Goal: Information Seeking & Learning: Understand process/instructions

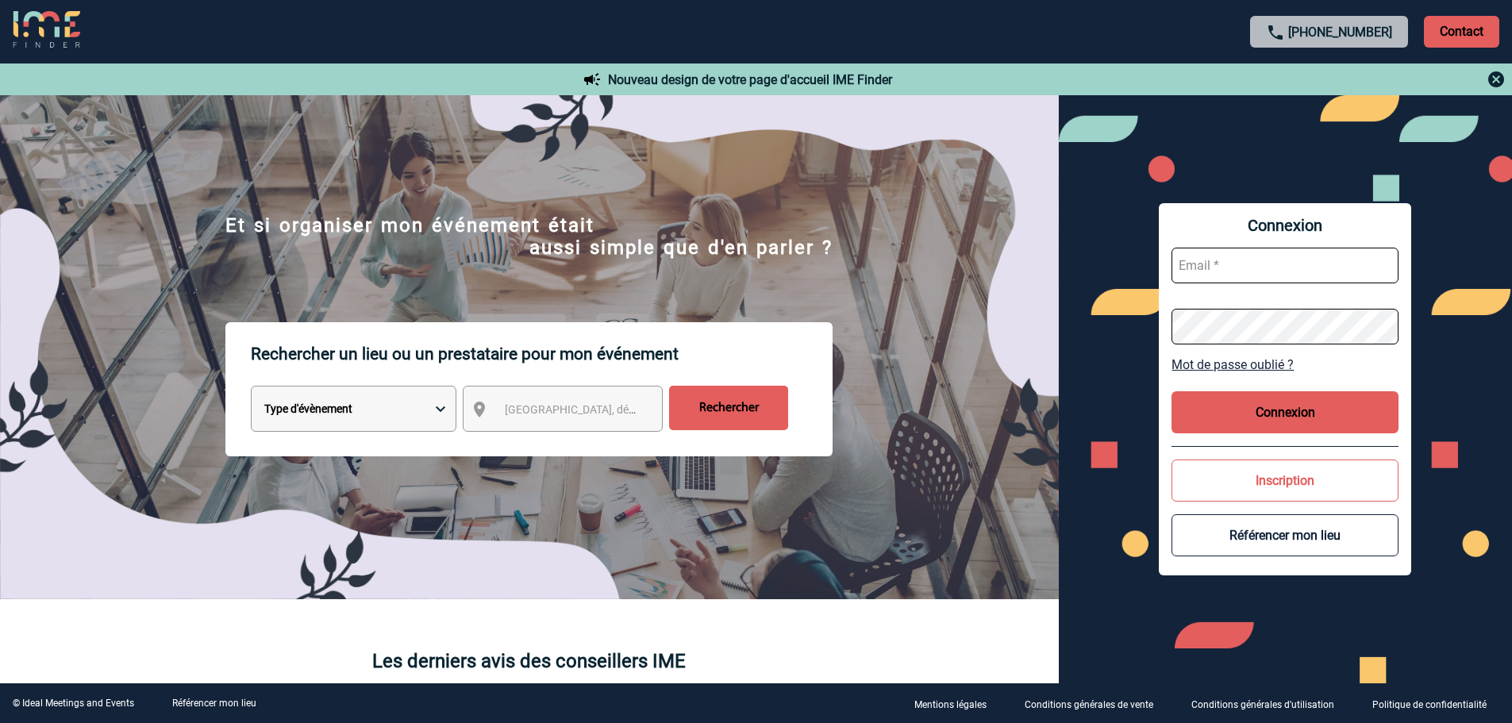
type input "mknopf@ime-groupe.com"
click at [1276, 415] on button "Connexion" at bounding box center [1285, 412] width 227 height 42
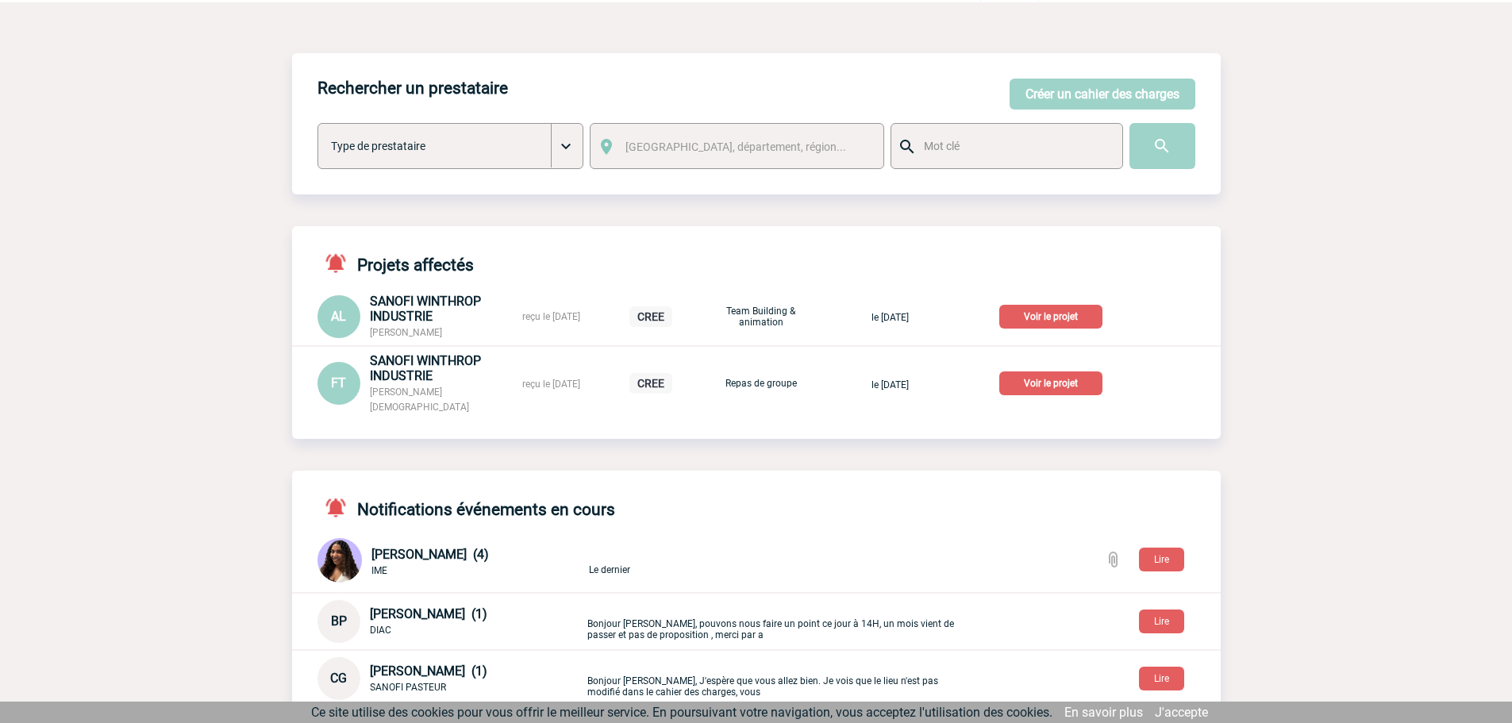
scroll to position [79, 0]
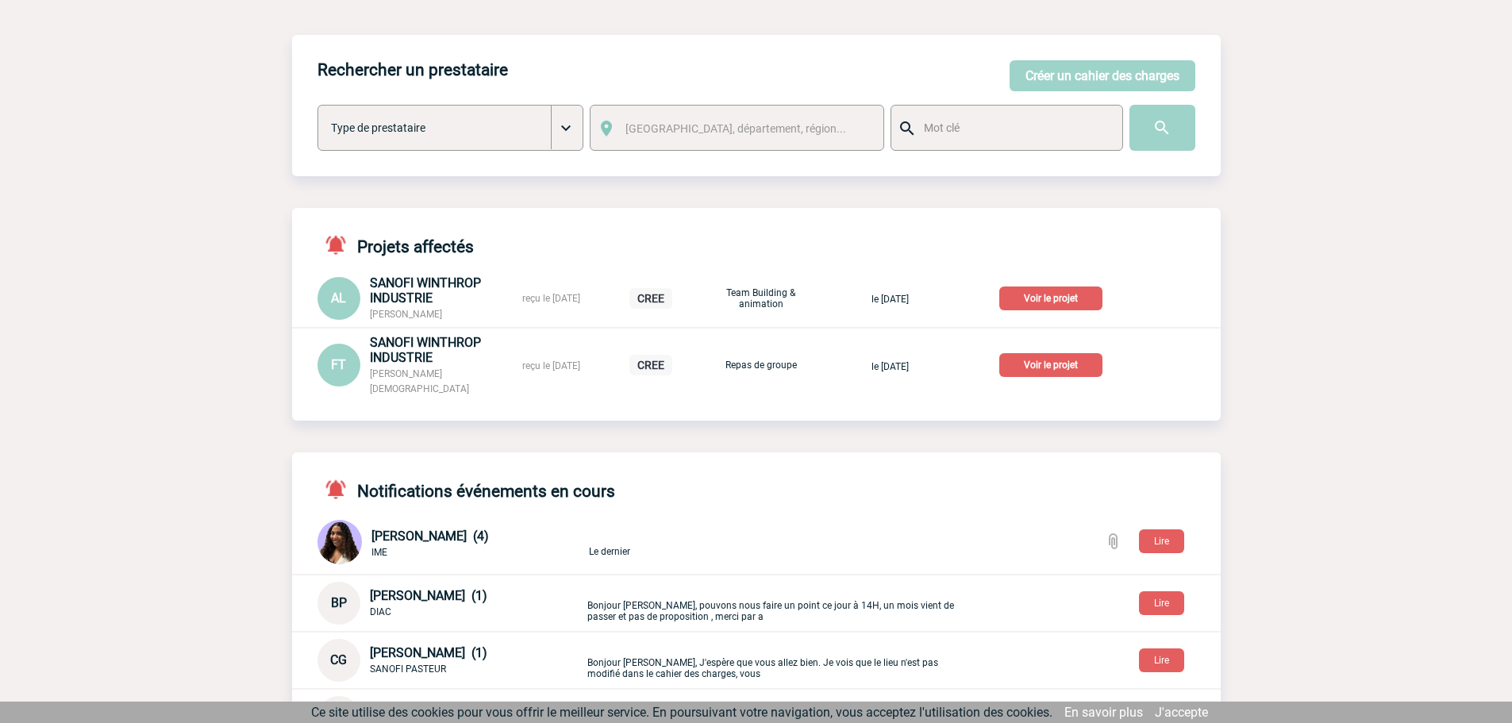
click at [1085, 363] on p "Voir le projet" at bounding box center [1050, 365] width 103 height 24
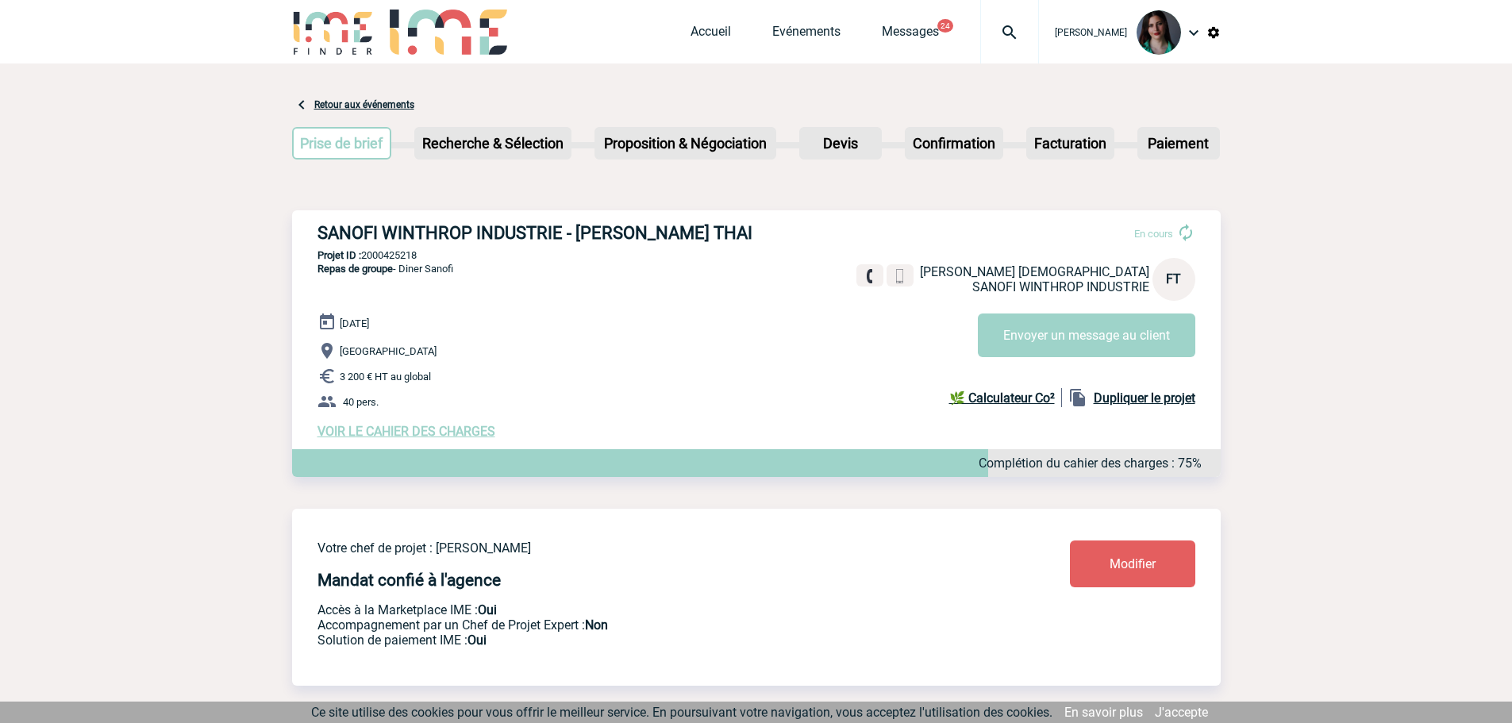
click at [335, 102] on link "Retour aux événements" at bounding box center [364, 104] width 100 height 11
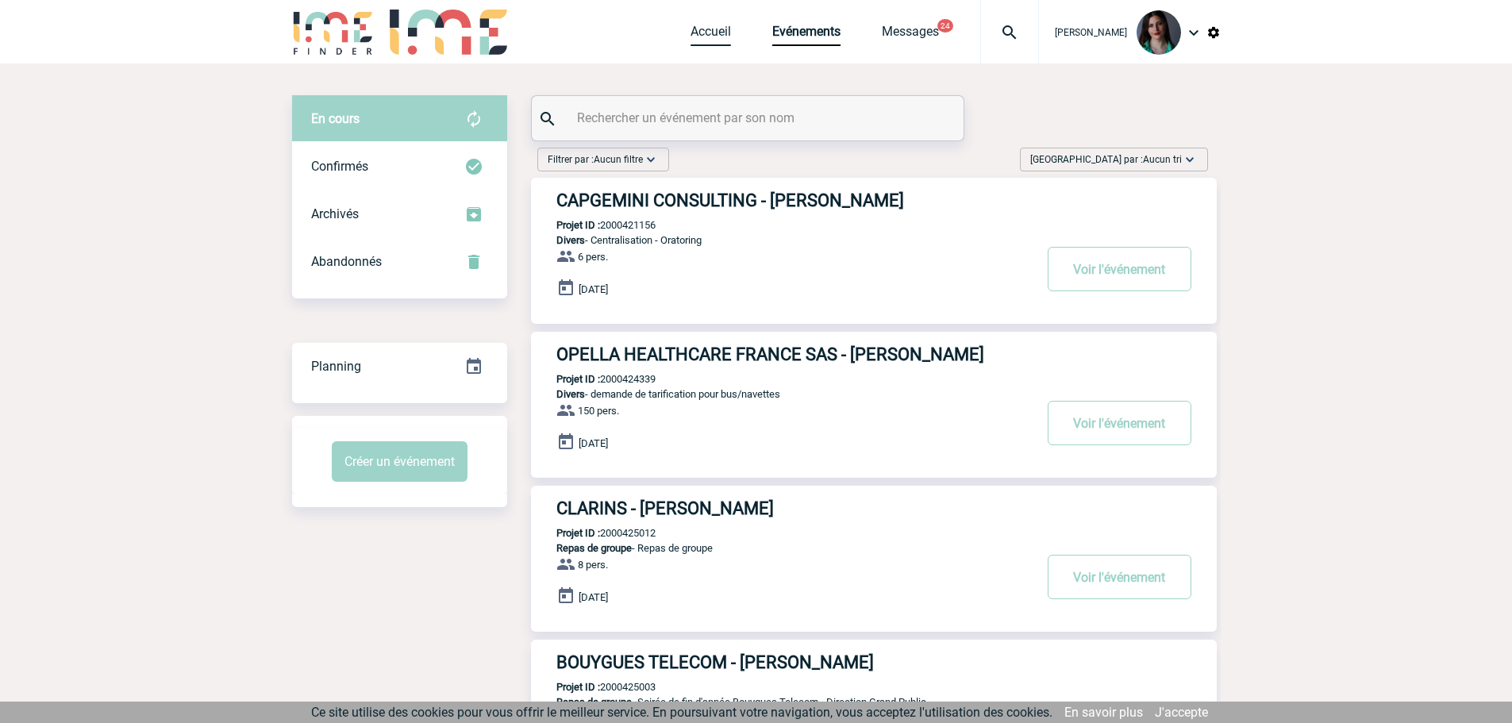
click at [705, 33] on link "Accueil" at bounding box center [711, 35] width 40 height 22
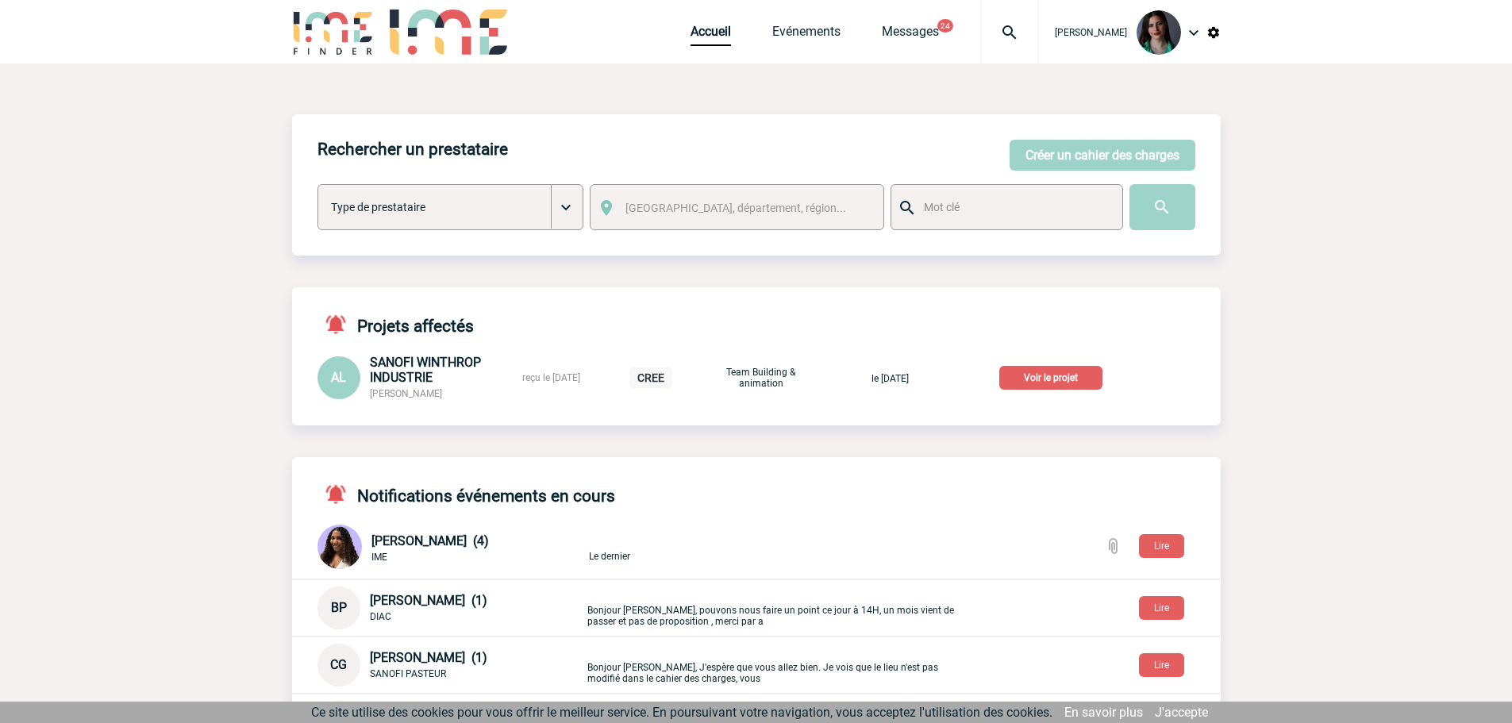
drag, startPoint x: 534, startPoint y: 86, endPoint x: 567, endPoint y: 191, distance: 110.5
click at [561, 175] on div "Rechercher un prestataire Créer un cahier des charges Créer un cahier des charg…" at bounding box center [756, 625] width 929 height 1122
click at [1066, 371] on p "Voir le projet" at bounding box center [1050, 378] width 103 height 24
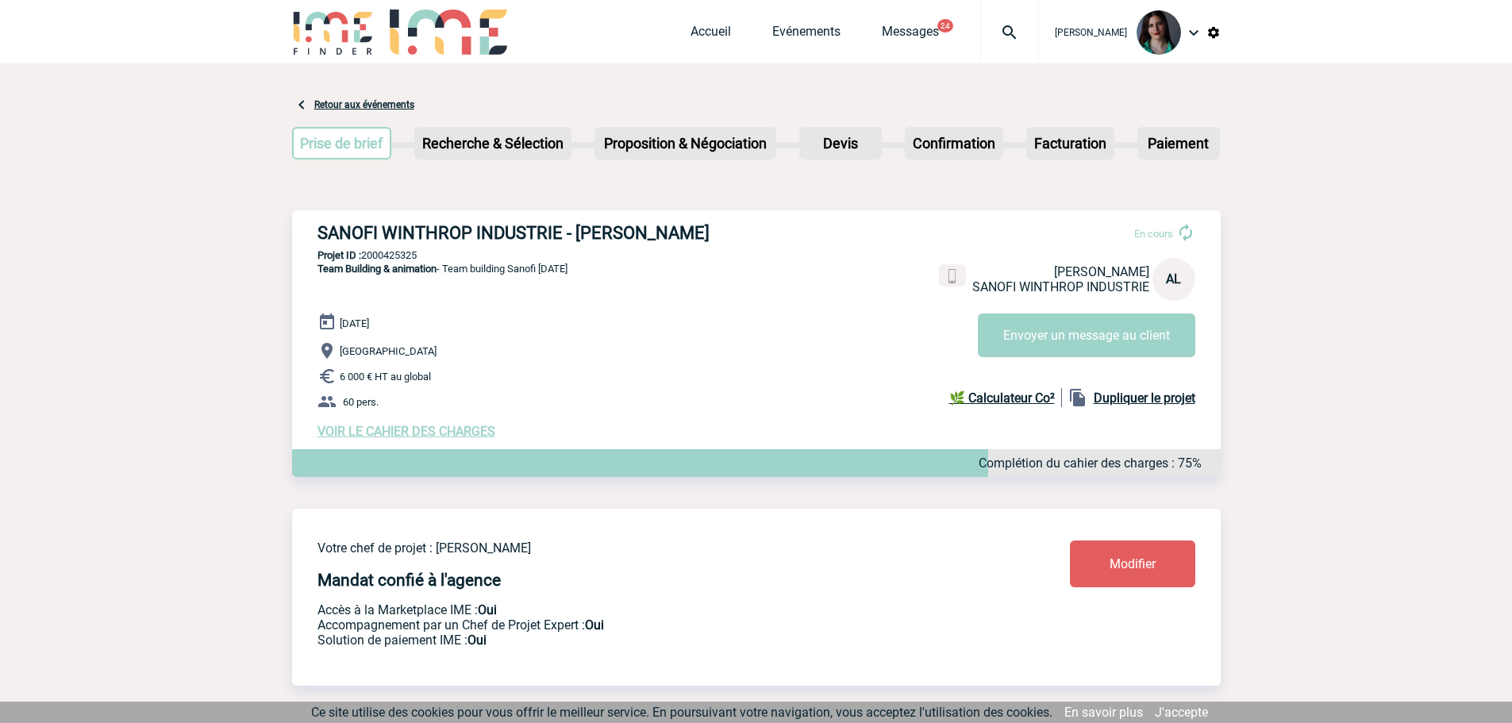
drag, startPoint x: 428, startPoint y: 252, endPoint x: 310, endPoint y: 224, distance: 121.7
click at [310, 224] on div "SANOFI WINTHROP INDUSTRIE - Albane LENOIR-MENNETEAU En cours Albane LENOIR-MENN…" at bounding box center [756, 330] width 929 height 241
copy h3 "SANOFI WINTHROP INDUSTRIE - [PERSON_NAME]"
drag, startPoint x: 436, startPoint y: 280, endPoint x: 426, endPoint y: 277, distance: 10.0
click at [427, 261] on p "Projet ID : 2000425325" at bounding box center [756, 255] width 929 height 12
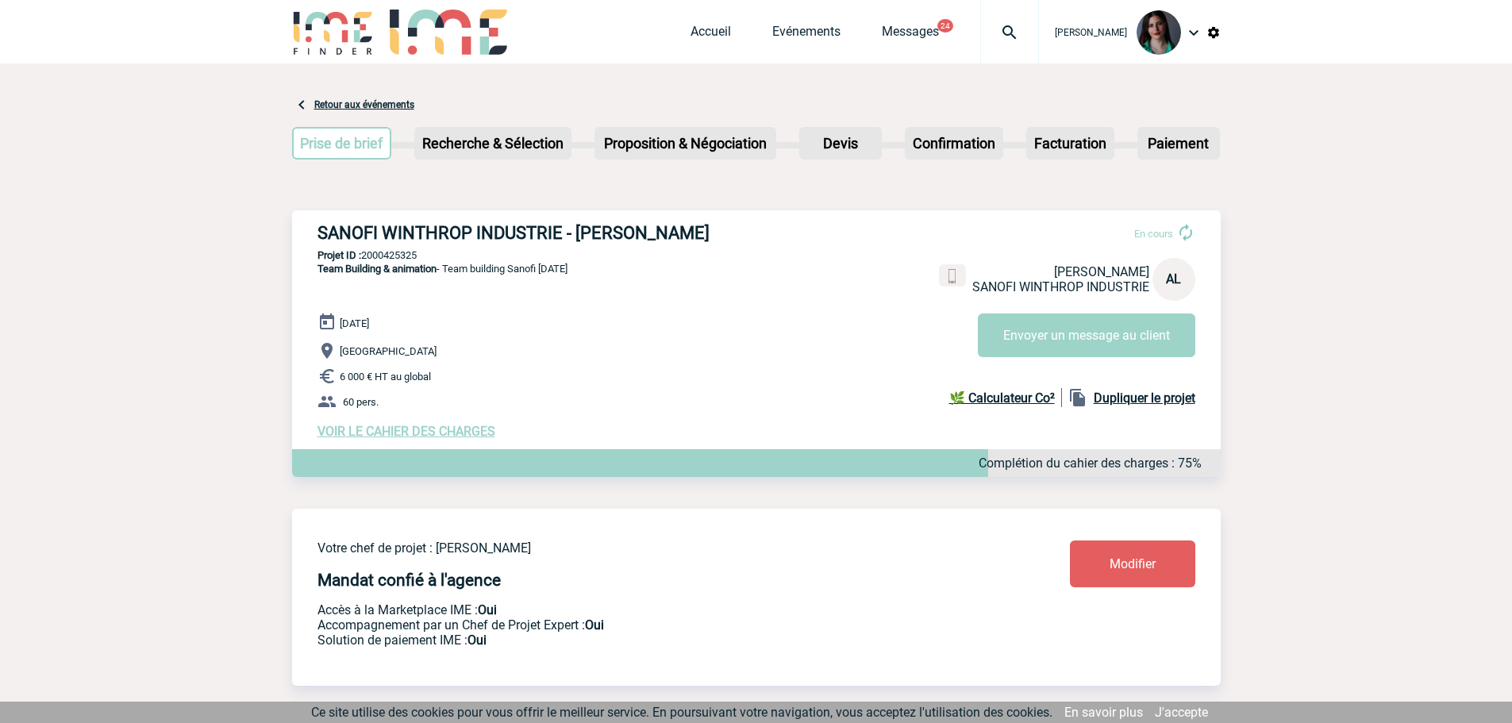
drag, startPoint x: 423, startPoint y: 275, endPoint x: 365, endPoint y: 275, distance: 58.0
click at [365, 261] on p "Projet ID : 2000425325" at bounding box center [756, 255] width 929 height 12
copy p "2000425325"
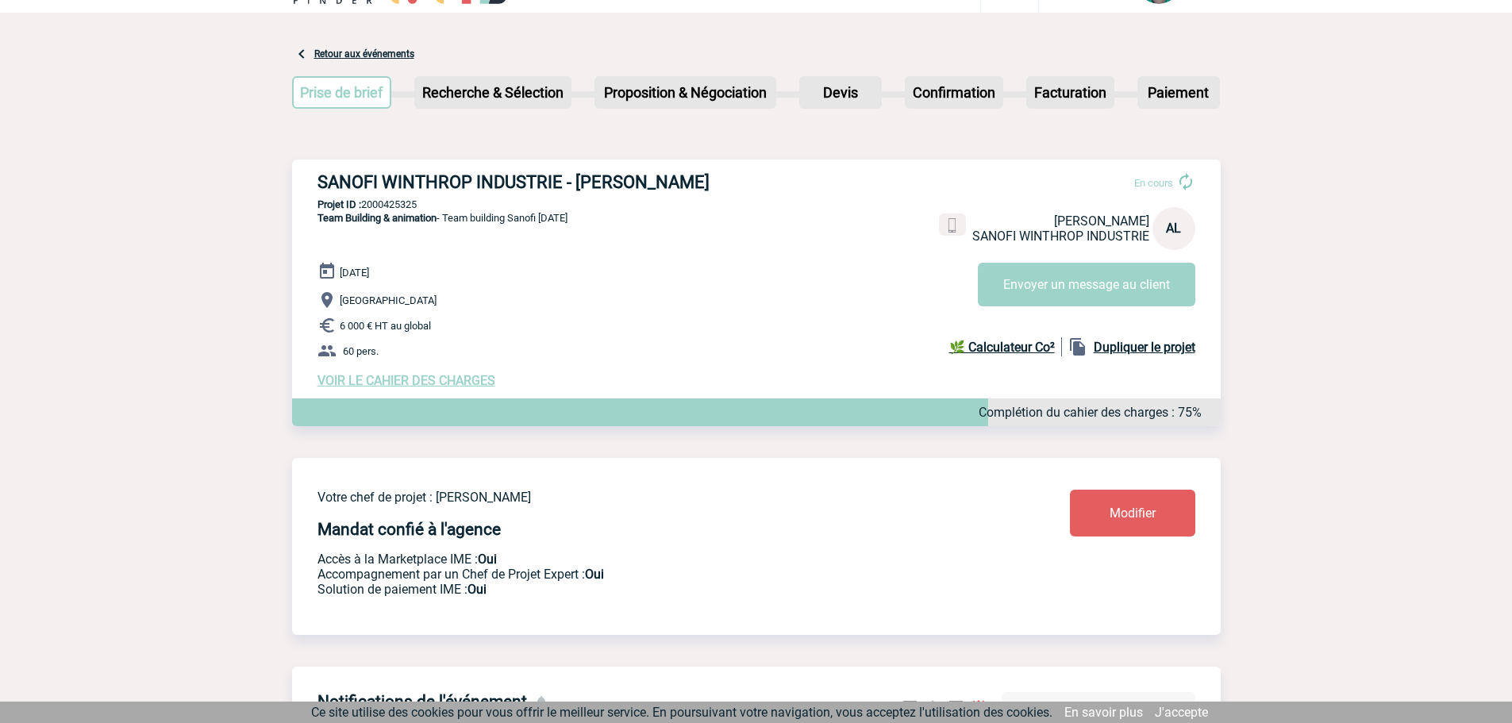
scroll to position [79, 0]
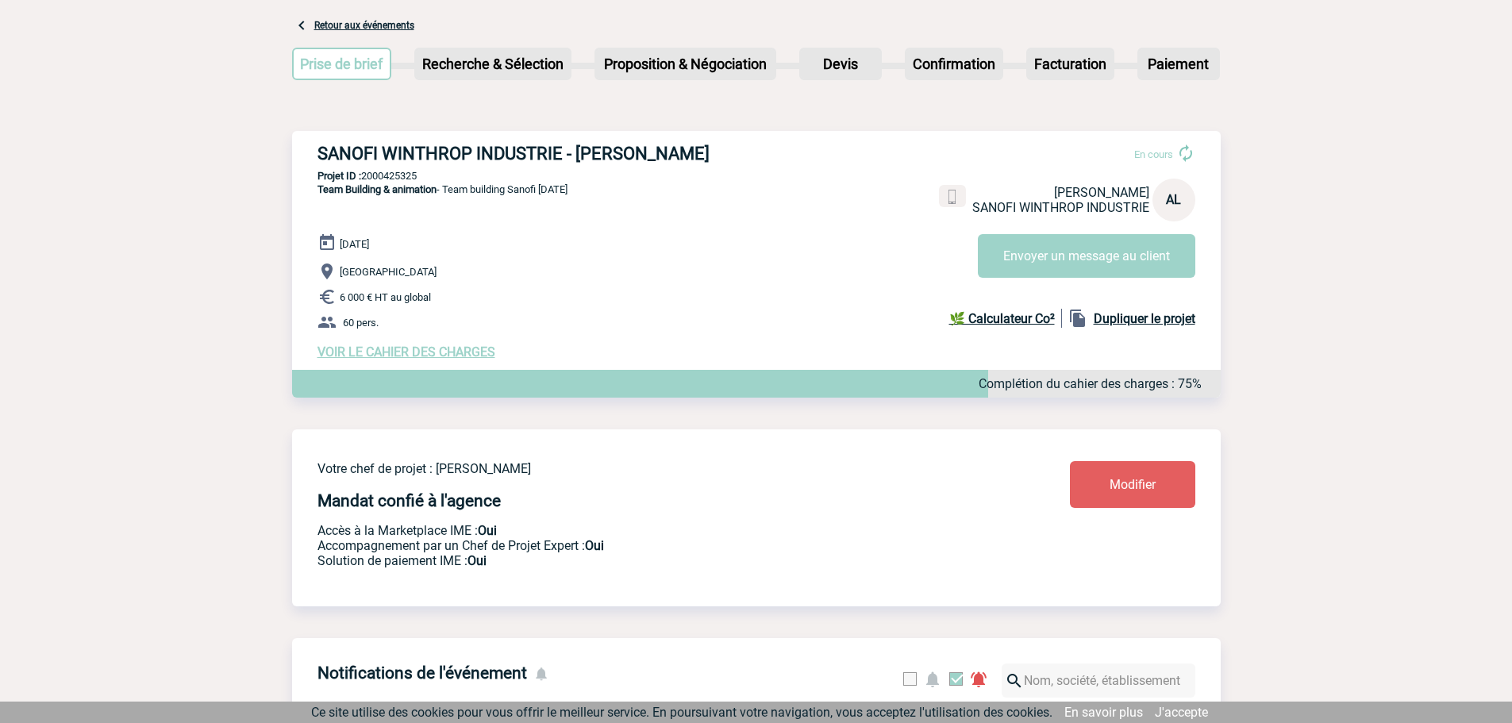
click at [378, 360] on span "VOIR LE CAHIER DES CHARGES" at bounding box center [407, 352] width 178 height 15
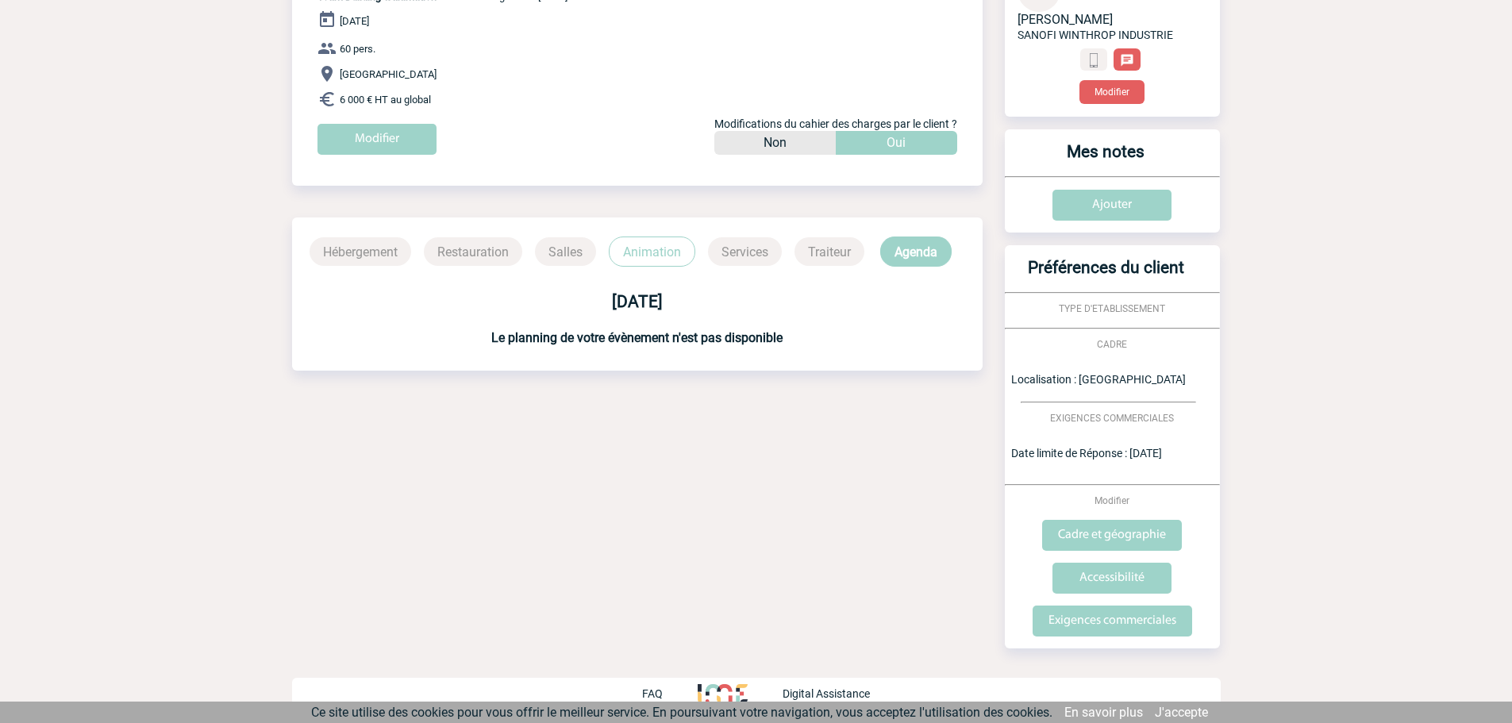
scroll to position [220, 0]
click at [658, 254] on p "Animation" at bounding box center [652, 250] width 87 height 30
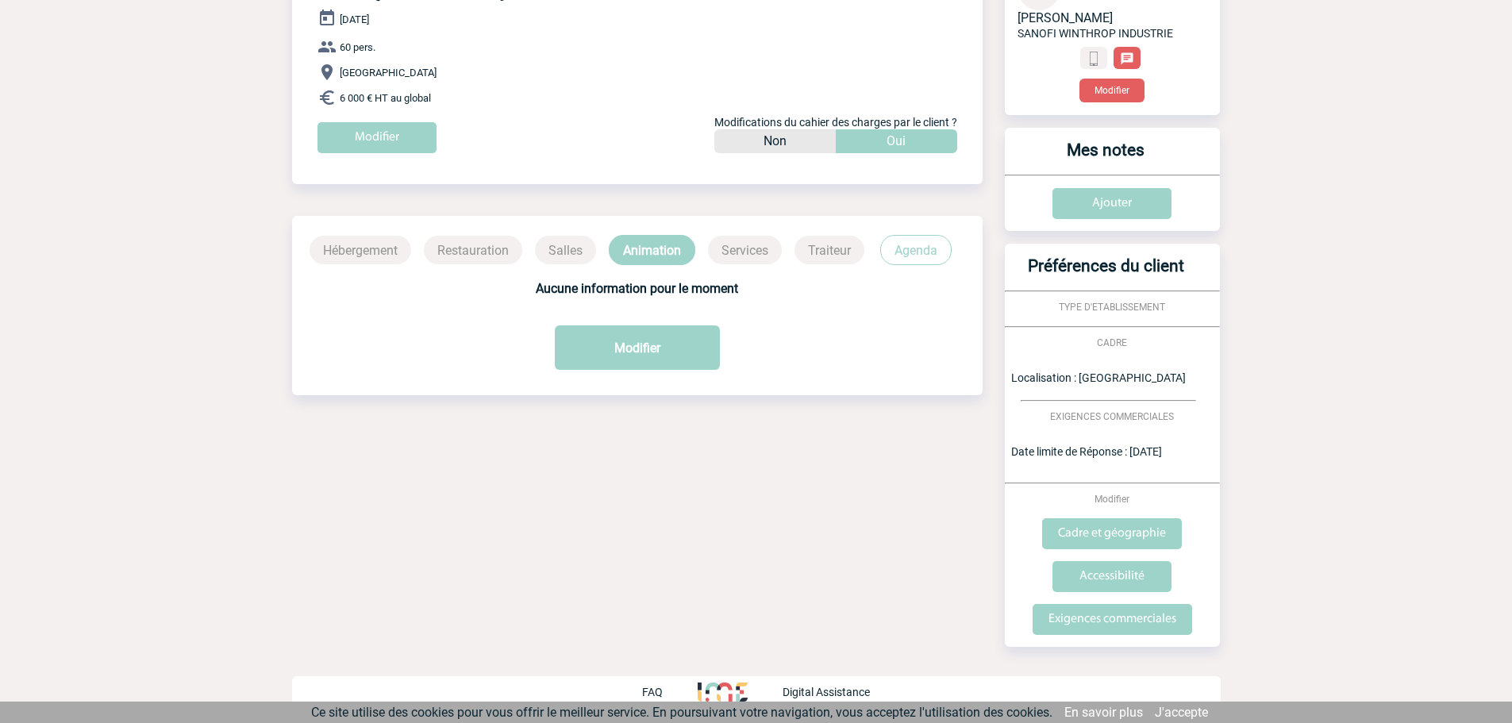
click at [918, 265] on p "Agenda" at bounding box center [915, 250] width 71 height 30
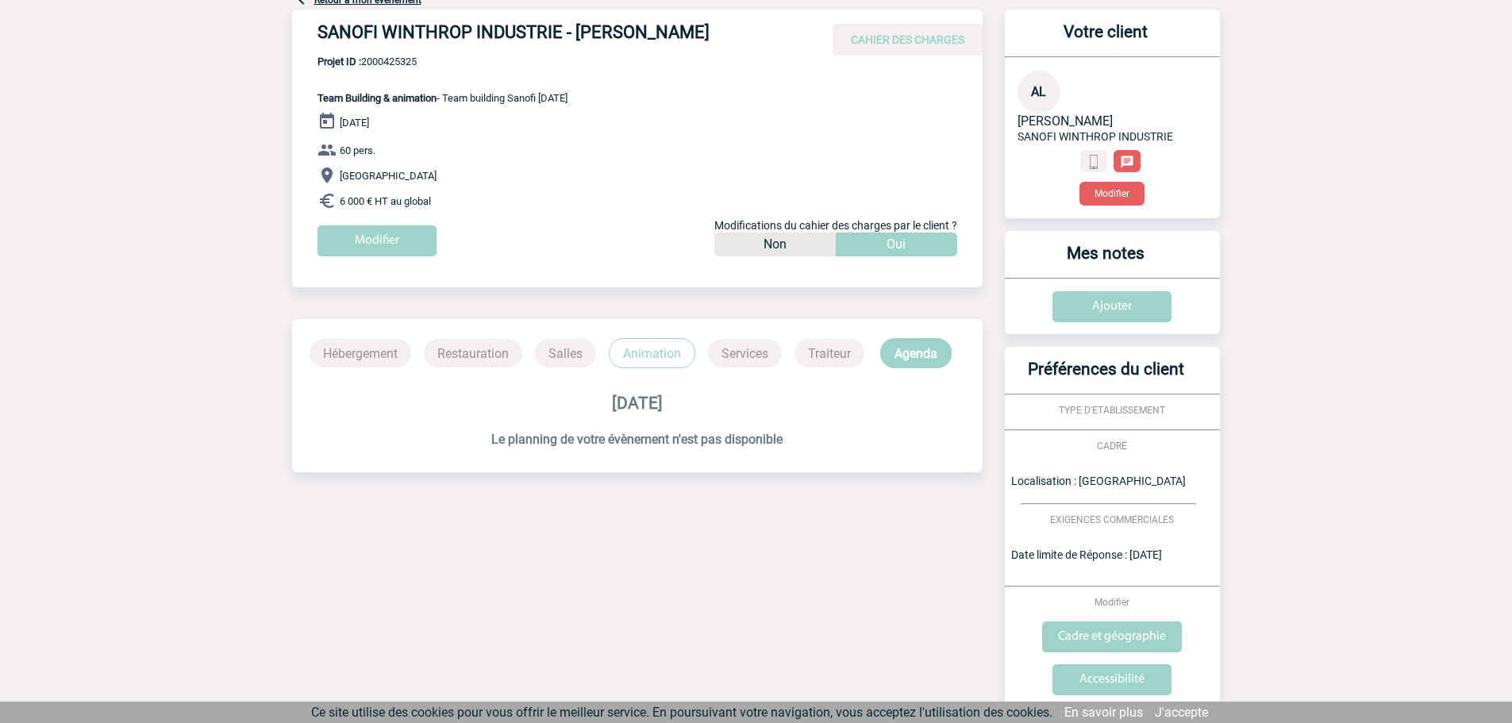
scroll to position [0, 0]
